Goal: Check status: Check status

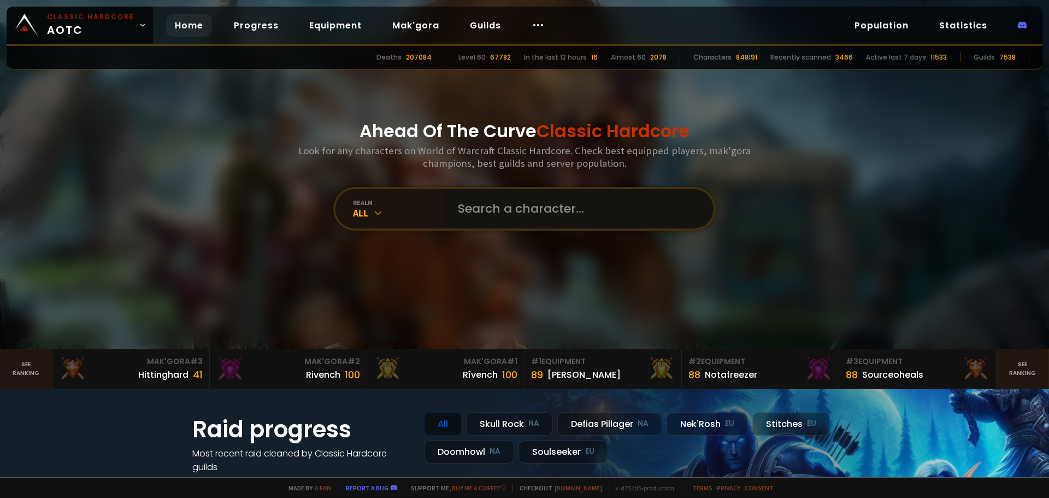
click at [460, 206] on input "text" at bounding box center [575, 208] width 249 height 39
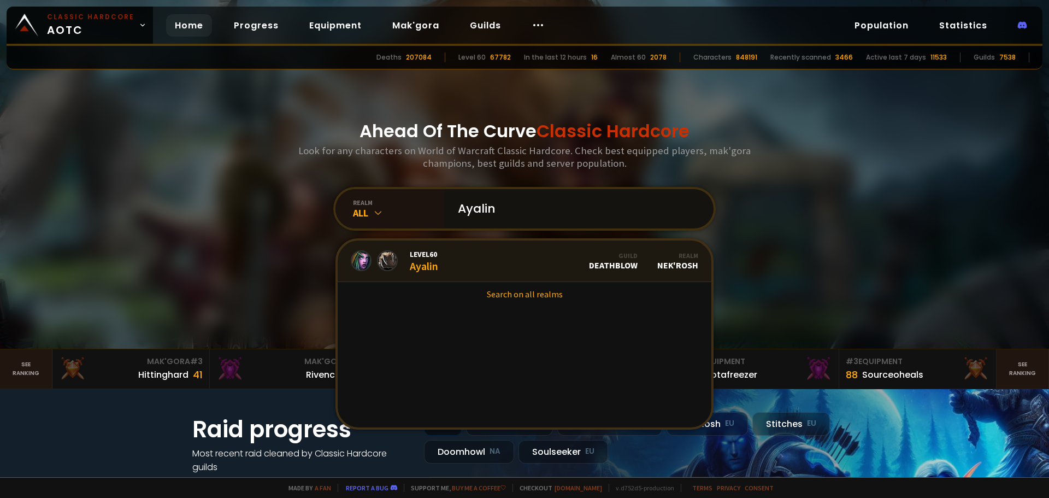
type input "Ayalin"
click at [411, 263] on div "Level 60 Ayalin" at bounding box center [424, 260] width 28 height 23
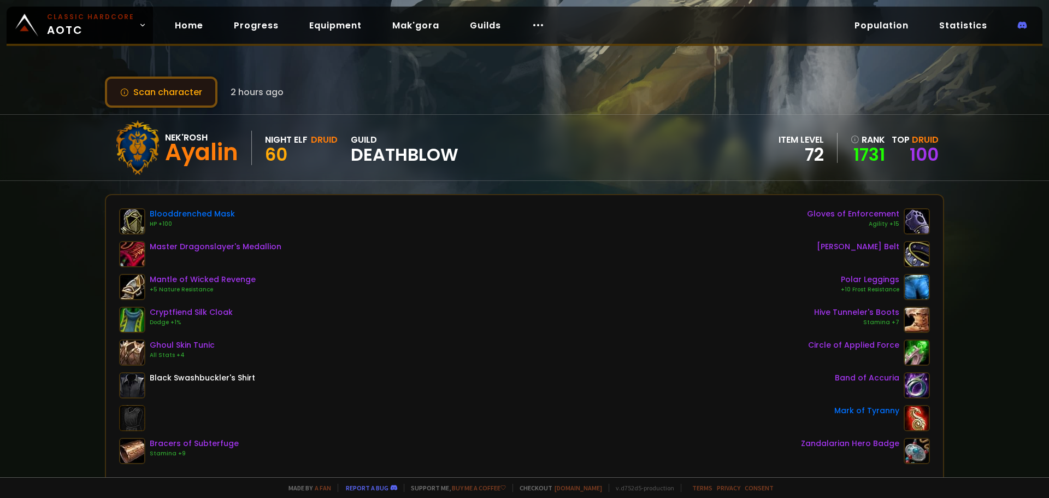
click at [173, 95] on button "Scan character" at bounding box center [161, 91] width 113 height 31
